Goal: Task Accomplishment & Management: Manage account settings

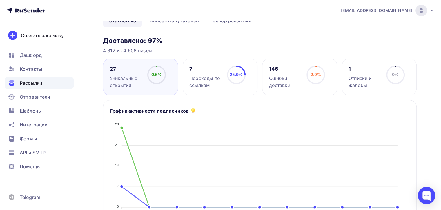
scroll to position [58, 0]
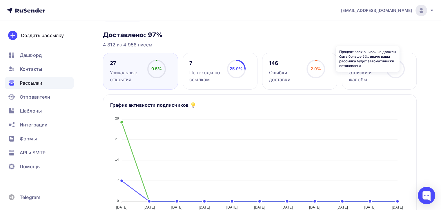
click at [0, 0] on icon at bounding box center [0, 0] width 0 height 0
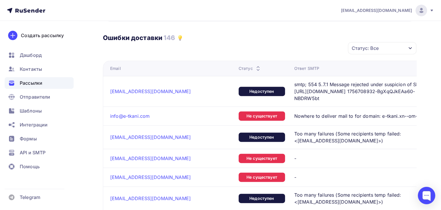
scroll to position [261, 0]
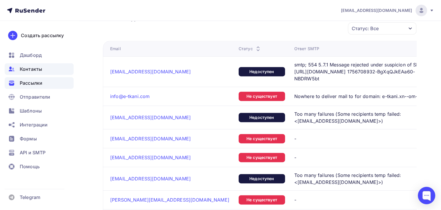
click at [27, 71] on span "Контакты" at bounding box center [31, 69] width 22 height 7
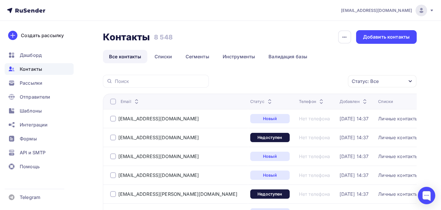
click at [373, 84] on div "Статус: Все" at bounding box center [365, 81] width 27 height 7
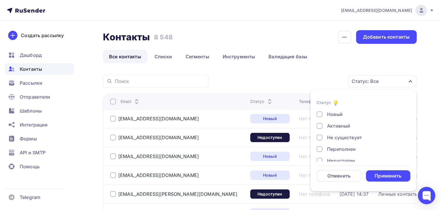
click at [321, 137] on div at bounding box center [320, 138] width 6 height 6
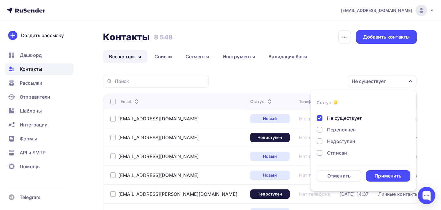
scroll to position [29, 0]
click at [320, 133] on div at bounding box center [320, 132] width 6 height 6
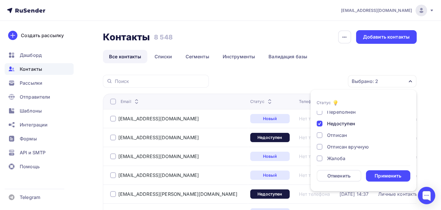
scroll to position [42, 0]
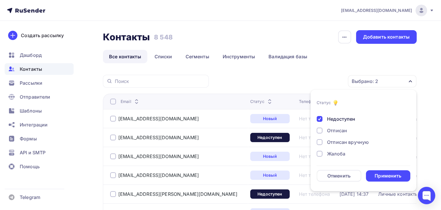
drag, startPoint x: 318, startPoint y: 129, endPoint x: 320, endPoint y: 135, distance: 6.7
click at [318, 130] on div at bounding box center [320, 131] width 6 height 6
click at [322, 143] on div "Отписан вручную" at bounding box center [360, 142] width 87 height 7
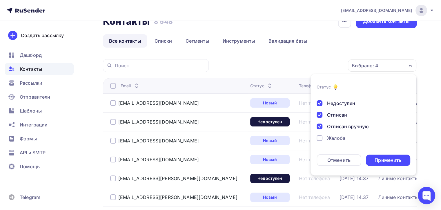
scroll to position [58, 0]
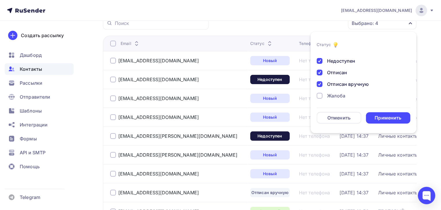
click at [320, 95] on div at bounding box center [320, 96] width 6 height 6
drag, startPoint x: 392, startPoint y: 119, endPoint x: 391, endPoint y: 116, distance: 3.2
click at [392, 118] on div "Применить" at bounding box center [388, 118] width 27 height 7
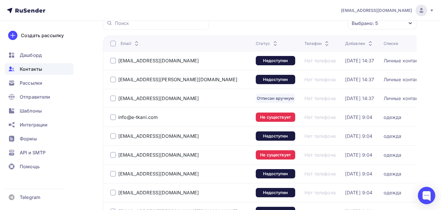
click at [110, 43] on div at bounding box center [113, 44] width 6 height 6
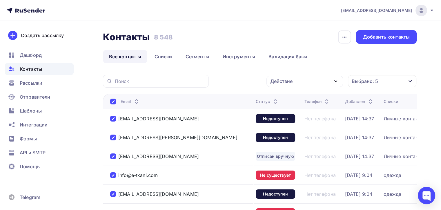
click at [325, 86] on div "Действие" at bounding box center [304, 81] width 77 height 11
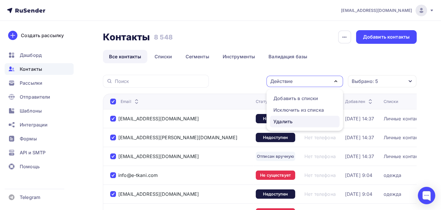
click at [284, 120] on div "Удалить" at bounding box center [282, 121] width 19 height 7
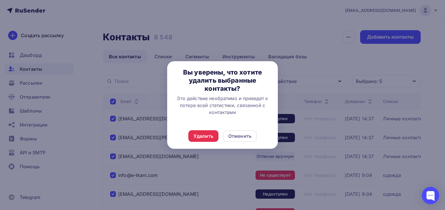
click at [185, 139] on div "Удалить Отменить" at bounding box center [222, 136] width 111 height 26
click at [199, 139] on div "Удалить" at bounding box center [204, 136] width 20 height 7
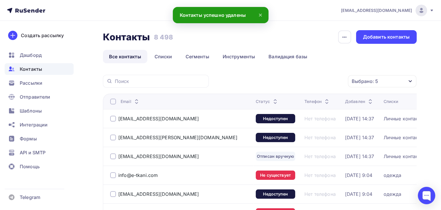
click at [112, 101] on div at bounding box center [113, 102] width 6 height 6
click at [115, 102] on div at bounding box center [113, 102] width 6 height 6
click at [322, 78] on div "Действие" at bounding box center [304, 81] width 77 height 11
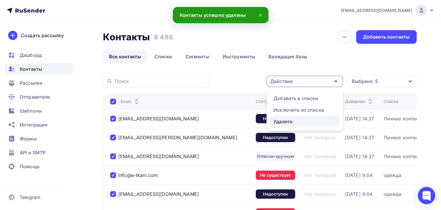
click at [282, 122] on div "Удалить" at bounding box center [282, 121] width 19 height 7
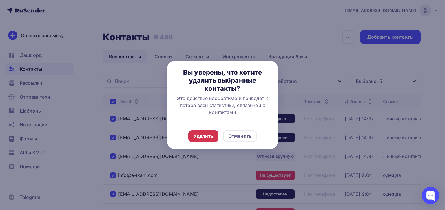
click at [197, 135] on div "Удалить" at bounding box center [204, 136] width 20 height 7
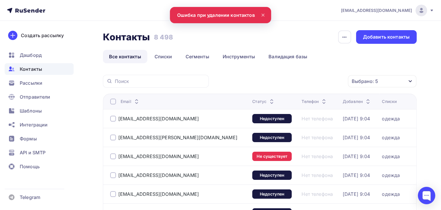
click at [114, 103] on div at bounding box center [113, 102] width 6 height 6
click at [114, 105] on th "Email" at bounding box center [176, 101] width 147 height 15
click at [113, 103] on div at bounding box center [113, 102] width 6 height 6
click at [321, 80] on div "Действие" at bounding box center [304, 81] width 77 height 11
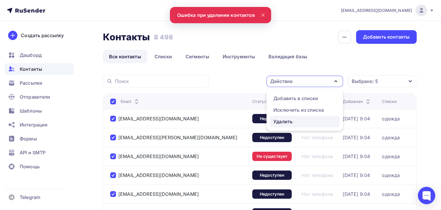
click at [304, 121] on div "Удалить" at bounding box center [304, 121] width 63 height 7
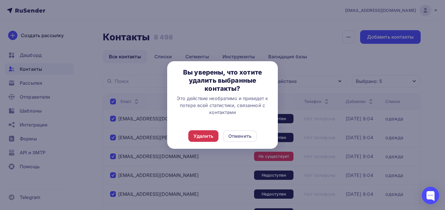
click at [201, 141] on div "Удалить" at bounding box center [203, 136] width 30 height 12
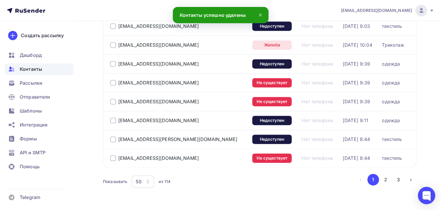
scroll to position [898, 0]
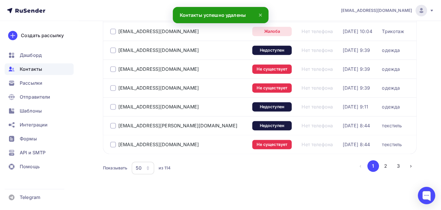
click at [139, 165] on div "50" at bounding box center [139, 167] width 6 height 7
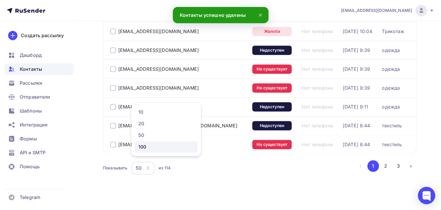
click at [153, 147] on div "100" at bounding box center [166, 146] width 56 height 7
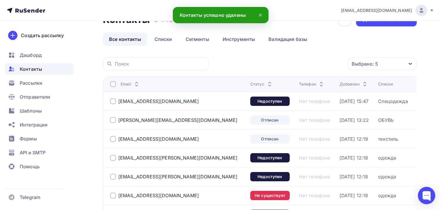
scroll to position [0, 0]
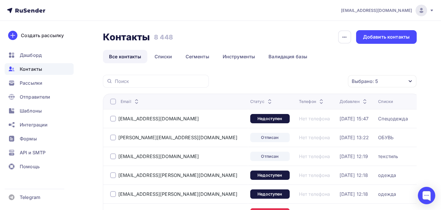
click at [115, 100] on div at bounding box center [113, 102] width 6 height 6
click at [113, 103] on div at bounding box center [113, 102] width 6 height 6
click at [309, 82] on div "Действие" at bounding box center [304, 81] width 77 height 11
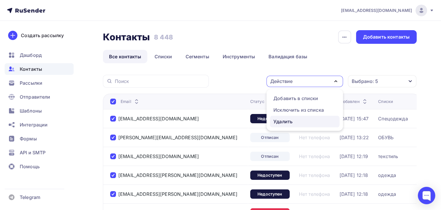
click at [294, 121] on div "Удалить" at bounding box center [304, 121] width 63 height 7
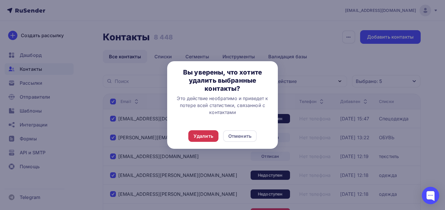
click at [215, 135] on div "Удалить" at bounding box center [203, 136] width 30 height 12
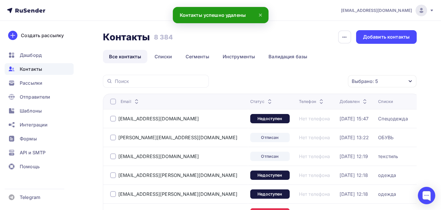
click at [108, 102] on th "Email" at bounding box center [175, 101] width 145 height 15
click at [113, 104] on th "Email" at bounding box center [175, 101] width 145 height 15
click at [114, 103] on div at bounding box center [113, 102] width 6 height 6
click at [113, 104] on div at bounding box center [113, 102] width 6 height 6
drag, startPoint x: 307, startPoint y: 83, endPoint x: 306, endPoint y: 86, distance: 3.9
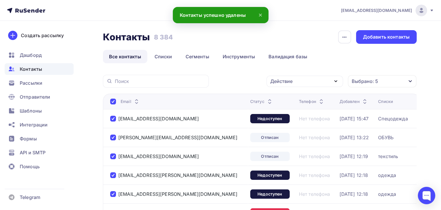
click at [307, 83] on div "Действие" at bounding box center [304, 81] width 77 height 11
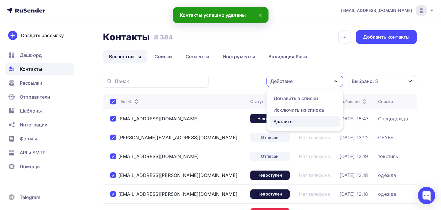
click at [293, 122] on div "Удалить" at bounding box center [304, 121] width 63 height 7
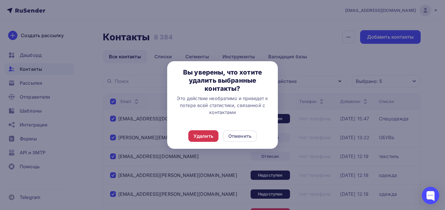
click at [208, 131] on div "Удалить Отменить" at bounding box center [222, 136] width 111 height 26
click at [211, 134] on div "Удалить" at bounding box center [204, 136] width 20 height 7
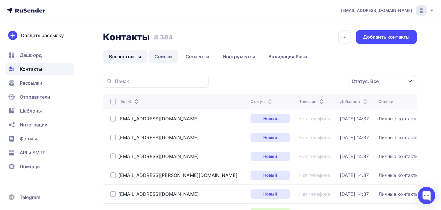
click at [159, 56] on link "Списки" at bounding box center [163, 56] width 30 height 13
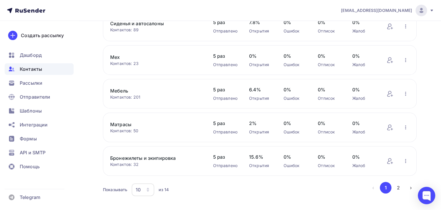
scroll to position [232, 0]
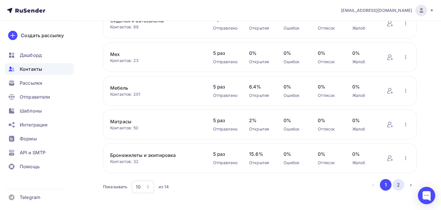
click at [397, 184] on button "2" at bounding box center [399, 185] width 12 height 12
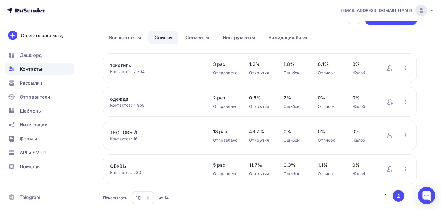
scroll to position [37, 0]
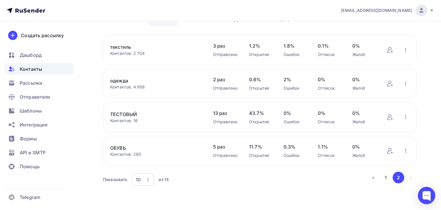
click at [44, 68] on div "Контакты" at bounding box center [39, 69] width 69 height 12
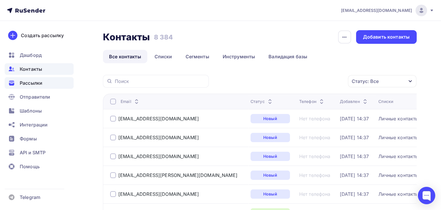
click at [39, 85] on span "Рассылки" at bounding box center [31, 82] width 23 height 7
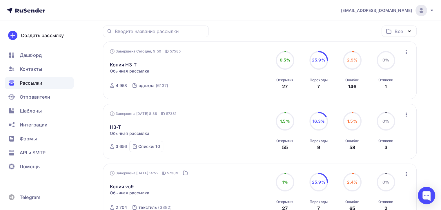
scroll to position [58, 0]
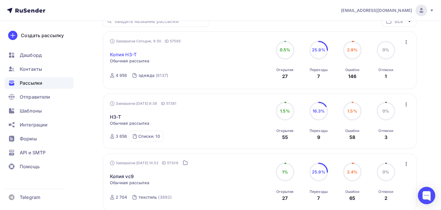
click at [129, 54] on link "Копия H3-T" at bounding box center [123, 54] width 27 height 7
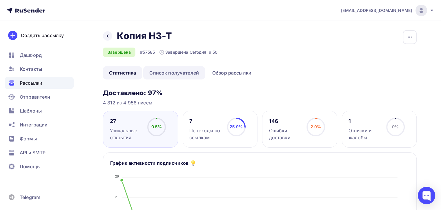
click at [180, 69] on link "Список получателей" at bounding box center [174, 72] width 62 height 13
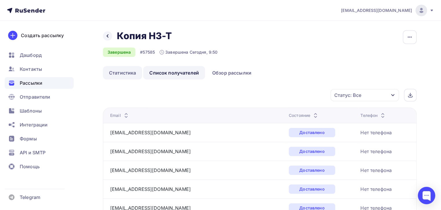
click at [124, 69] on link "Статистика" at bounding box center [122, 72] width 39 height 13
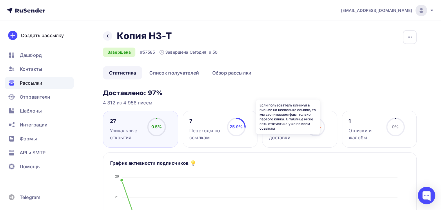
click at [0, 0] on icon at bounding box center [0, 0] width 0 height 0
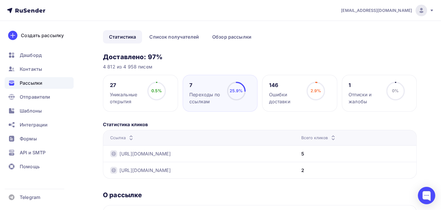
scroll to position [16, 0]
